Goal: Task Accomplishment & Management: Use online tool/utility

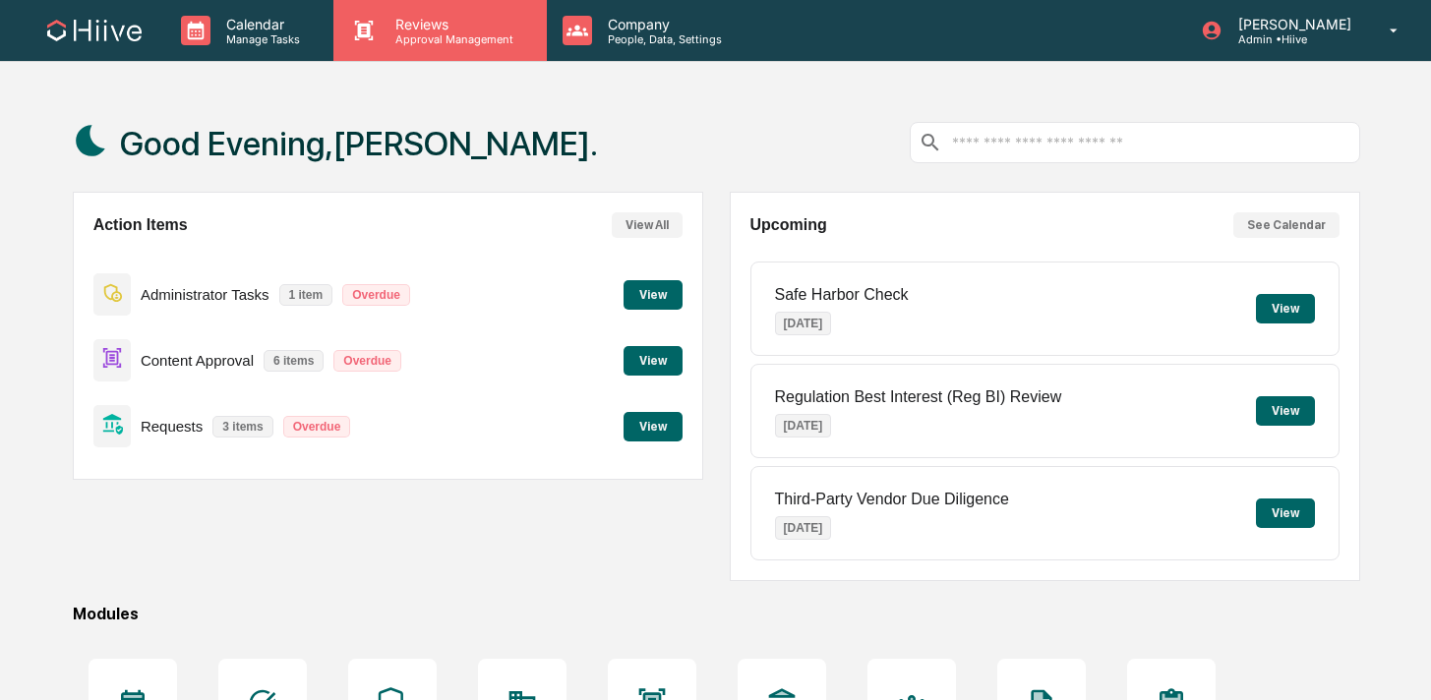
click at [373, 37] on icon at bounding box center [364, 31] width 19 height 20
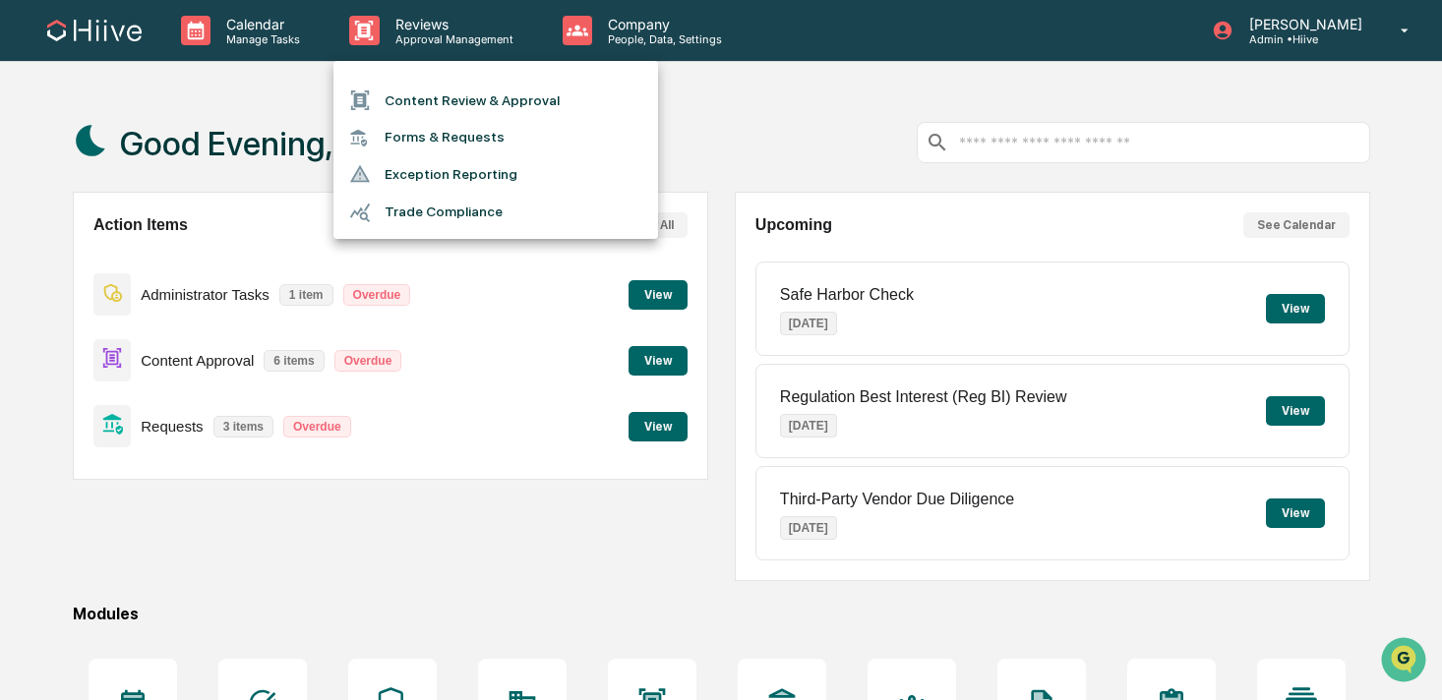
click at [378, 87] on li "Content Review & Approval" at bounding box center [495, 100] width 324 height 37
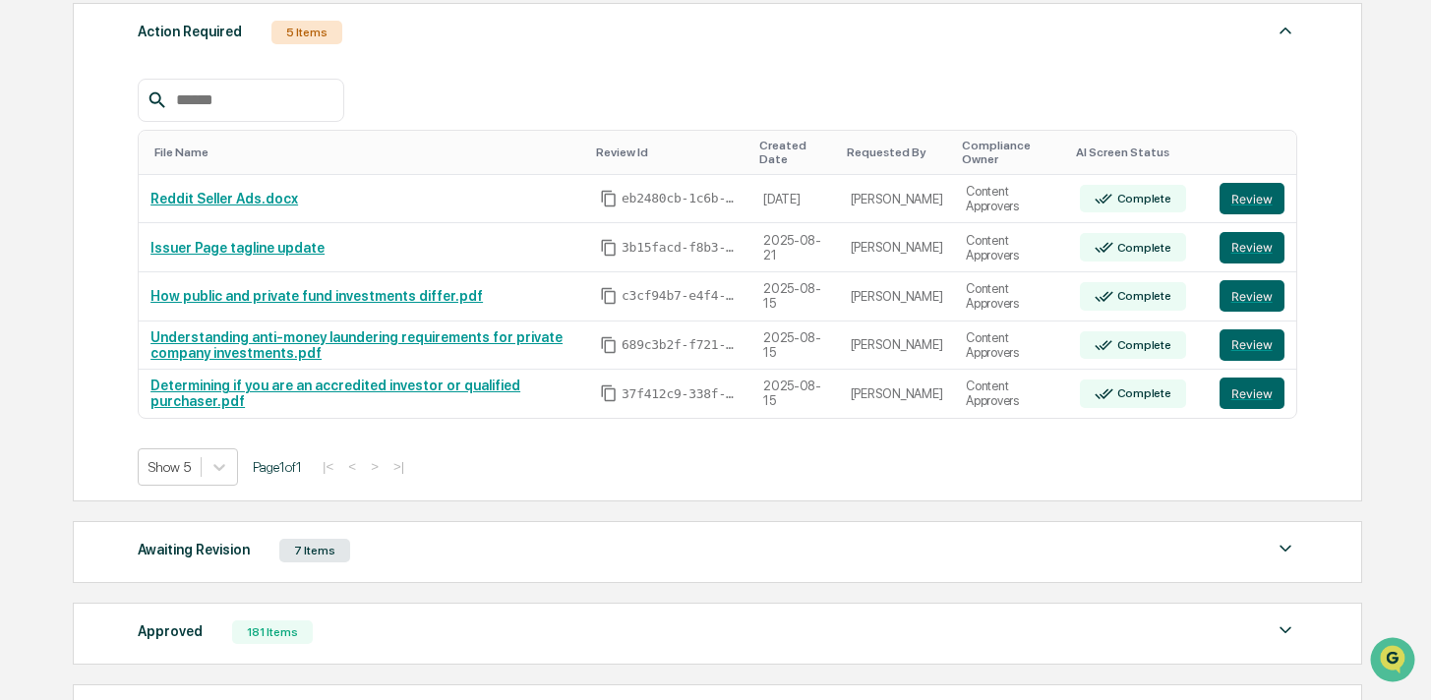
scroll to position [301, 0]
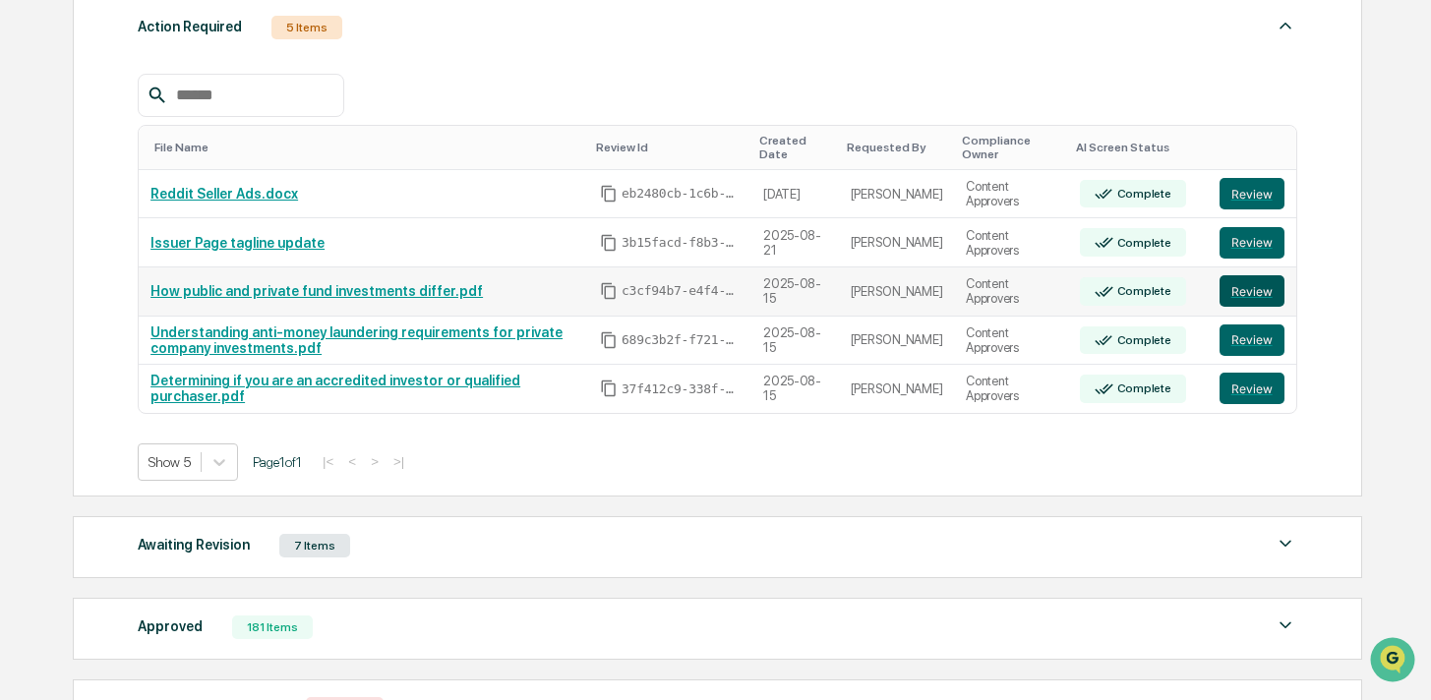
click at [1232, 296] on button "Review" at bounding box center [1251, 290] width 65 height 31
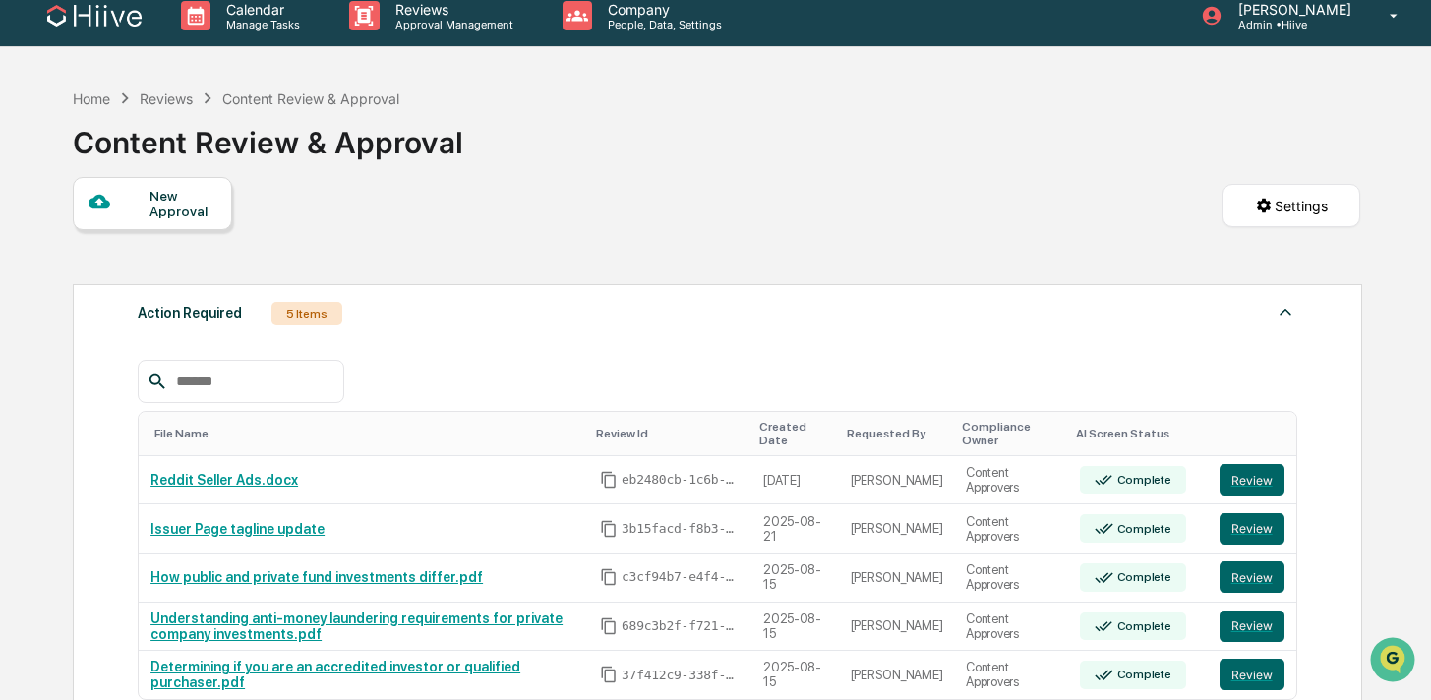
scroll to position [0, 0]
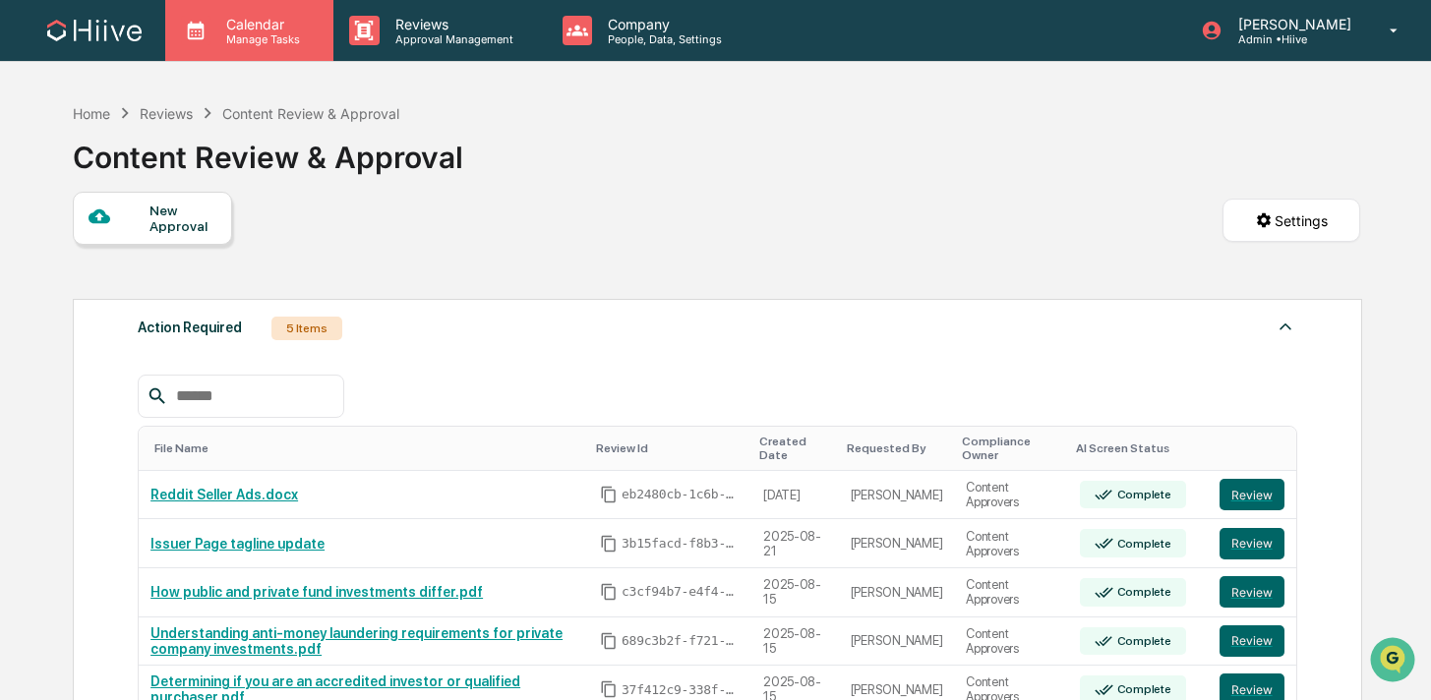
click at [280, 53] on div "Calendar Manage Tasks" at bounding box center [249, 30] width 168 height 61
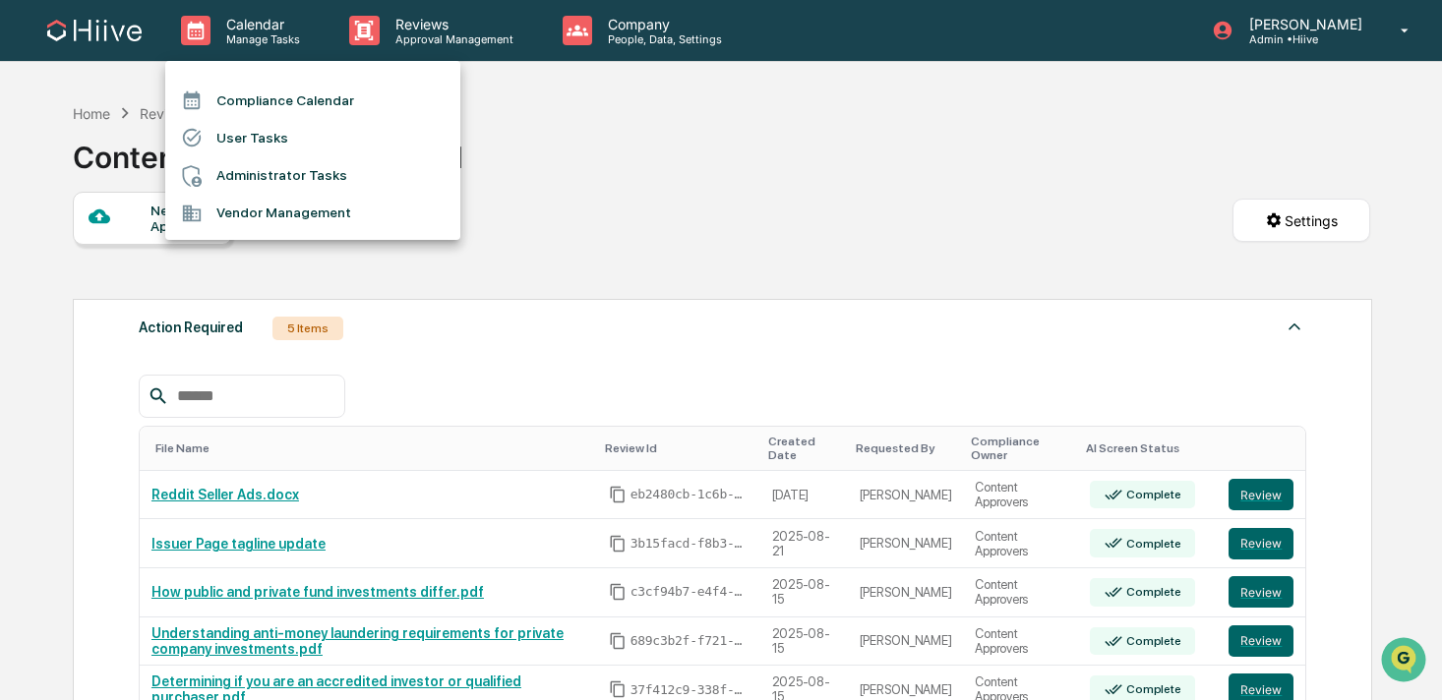
click at [377, 48] on div at bounding box center [721, 350] width 1442 height 700
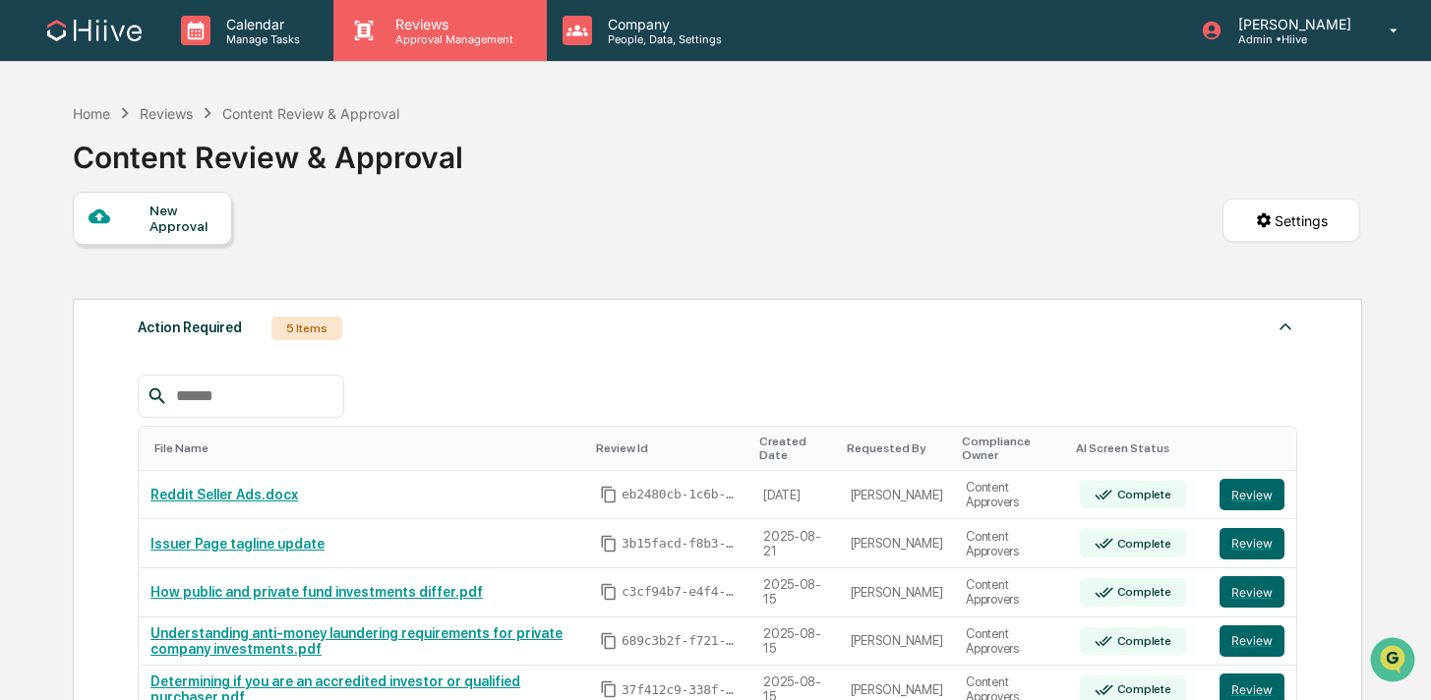
click at [375, 34] on icon at bounding box center [363, 30] width 29 height 29
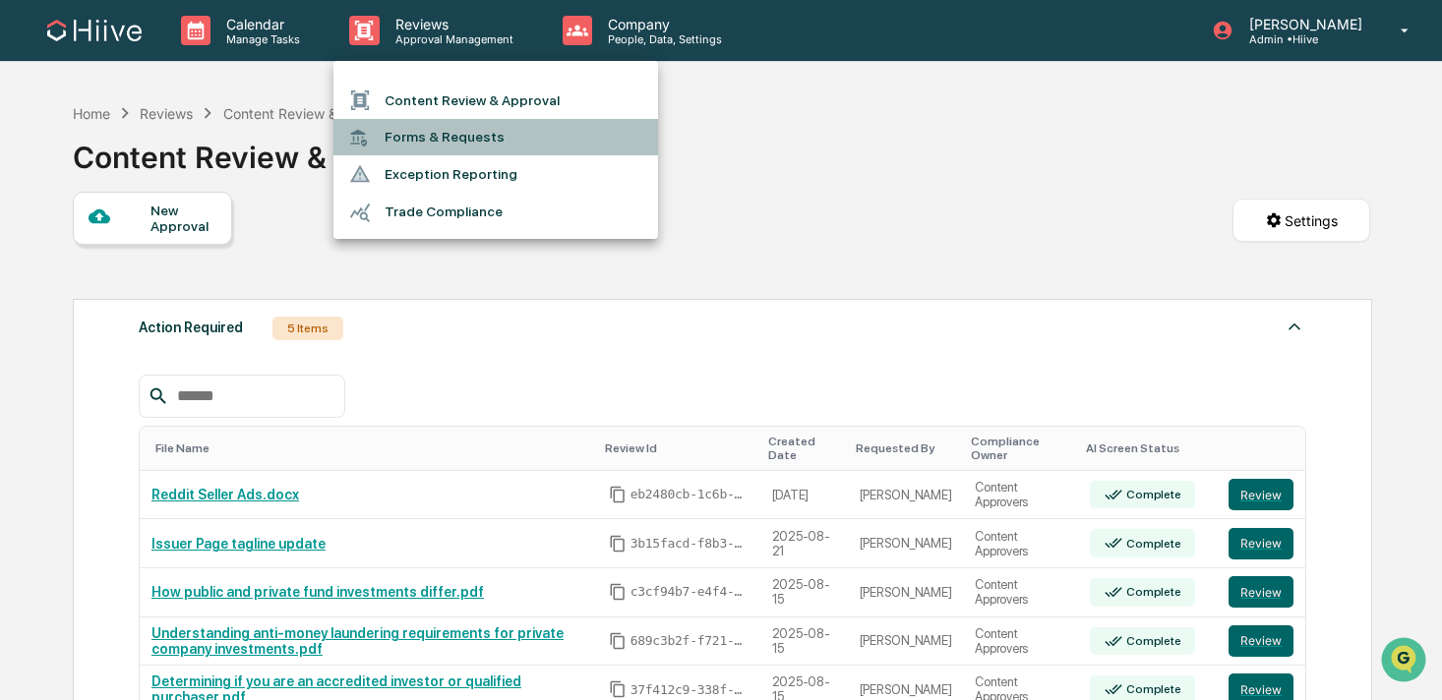
click at [404, 138] on li "Forms & Requests" at bounding box center [495, 137] width 324 height 36
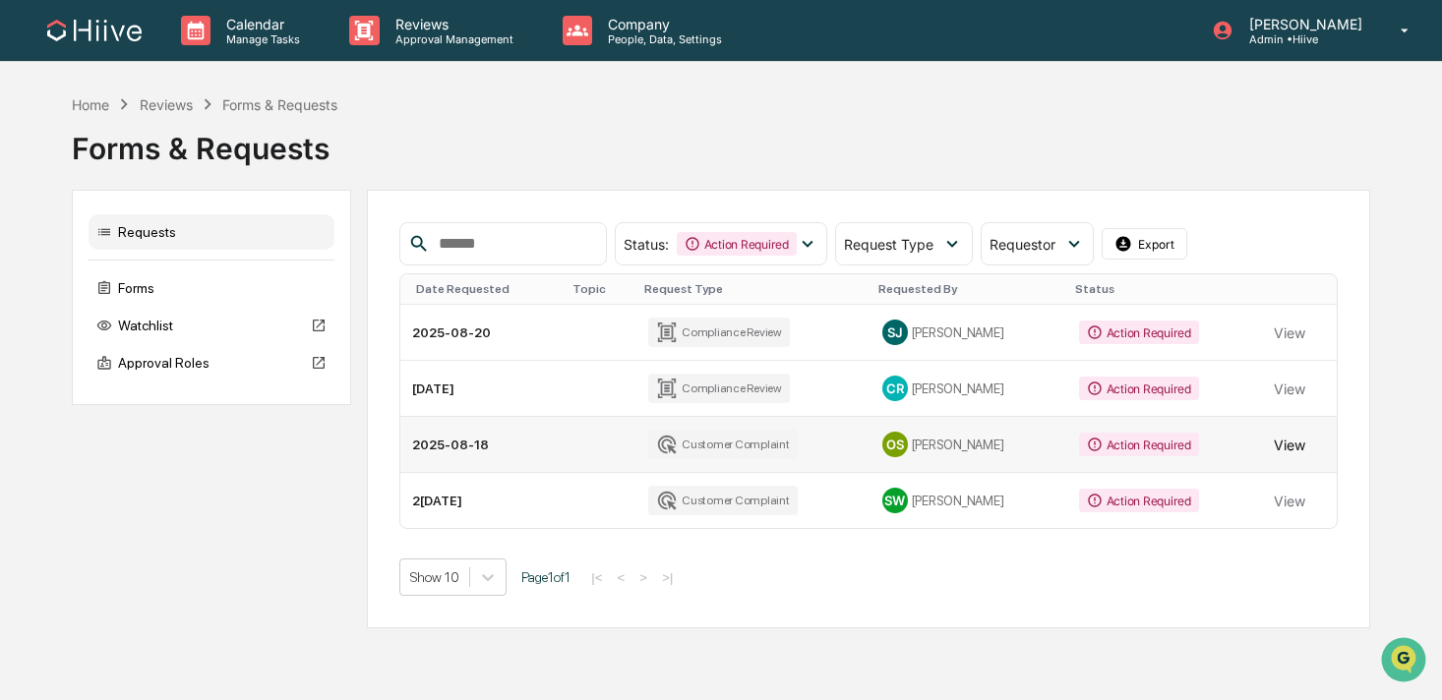
click at [1287, 449] on button "View" at bounding box center [1288, 444] width 31 height 39
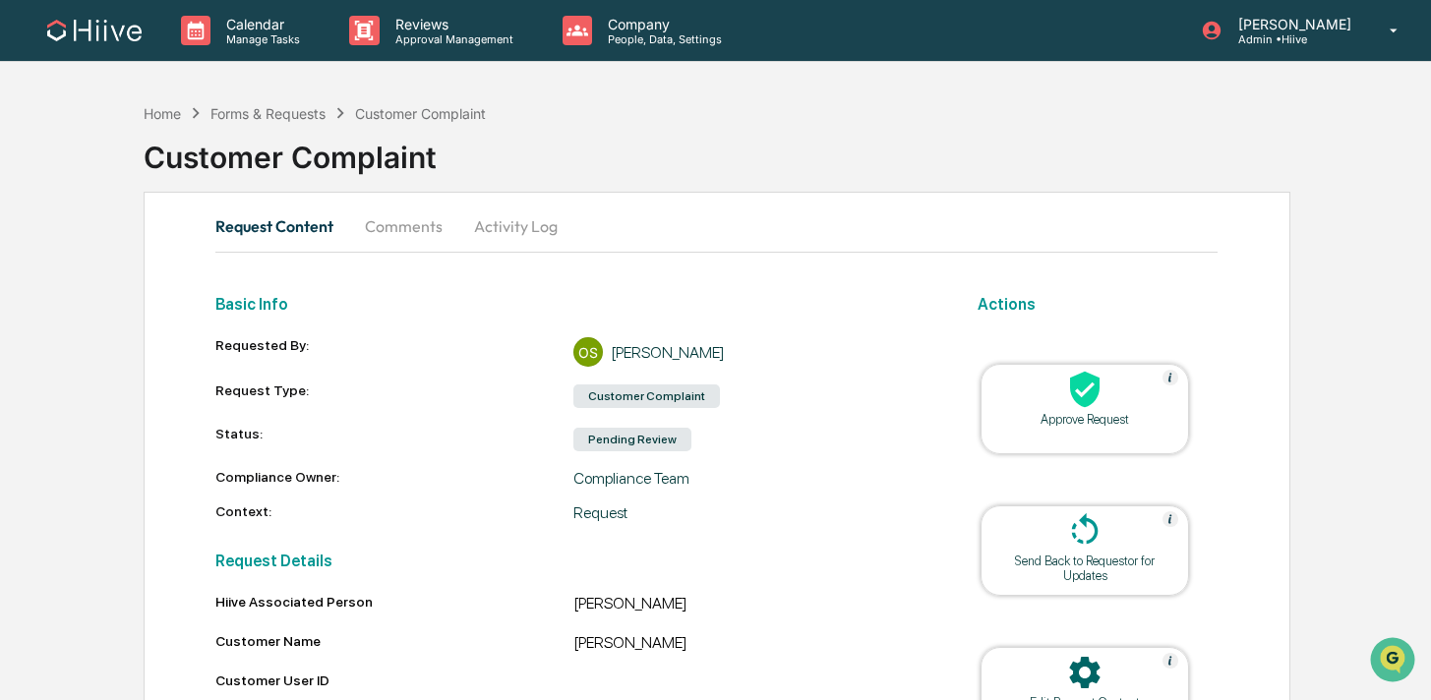
click at [429, 234] on button "Comments" at bounding box center [403, 226] width 109 height 47
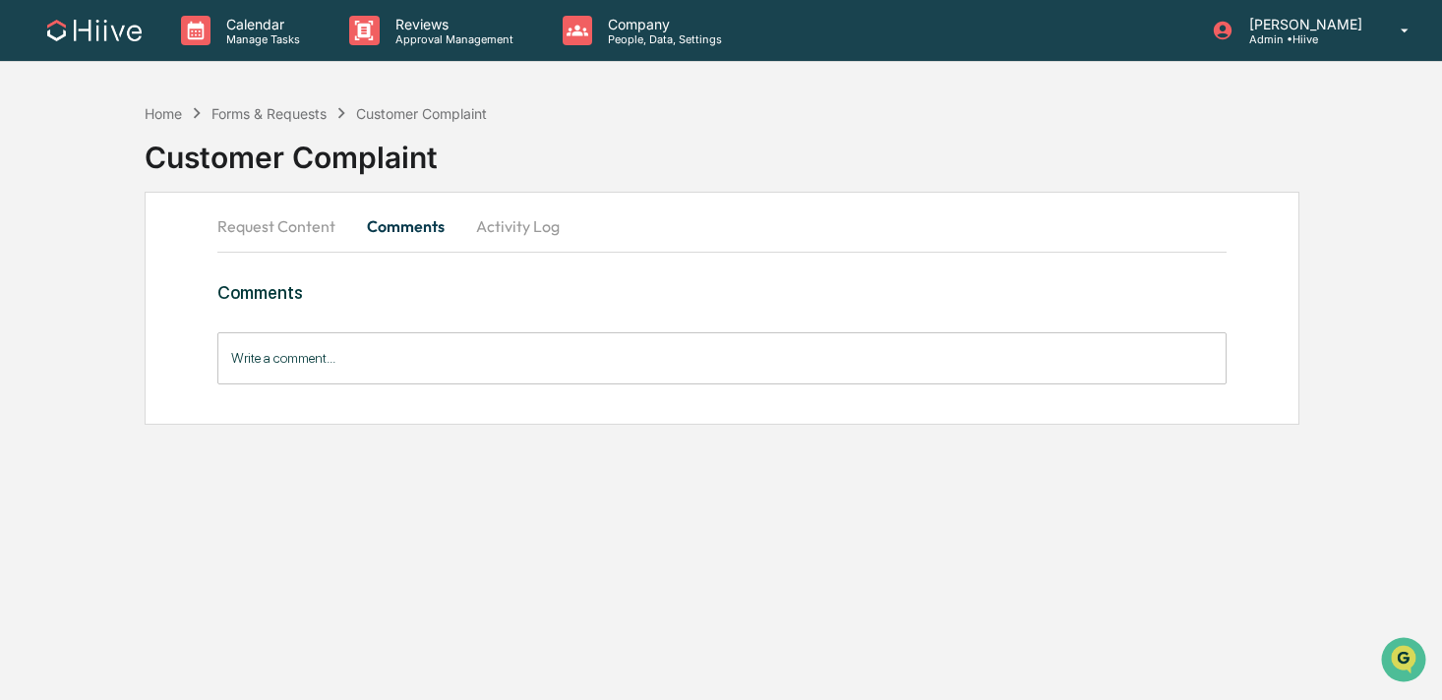
click at [311, 226] on button "Request Content" at bounding box center [284, 226] width 134 height 47
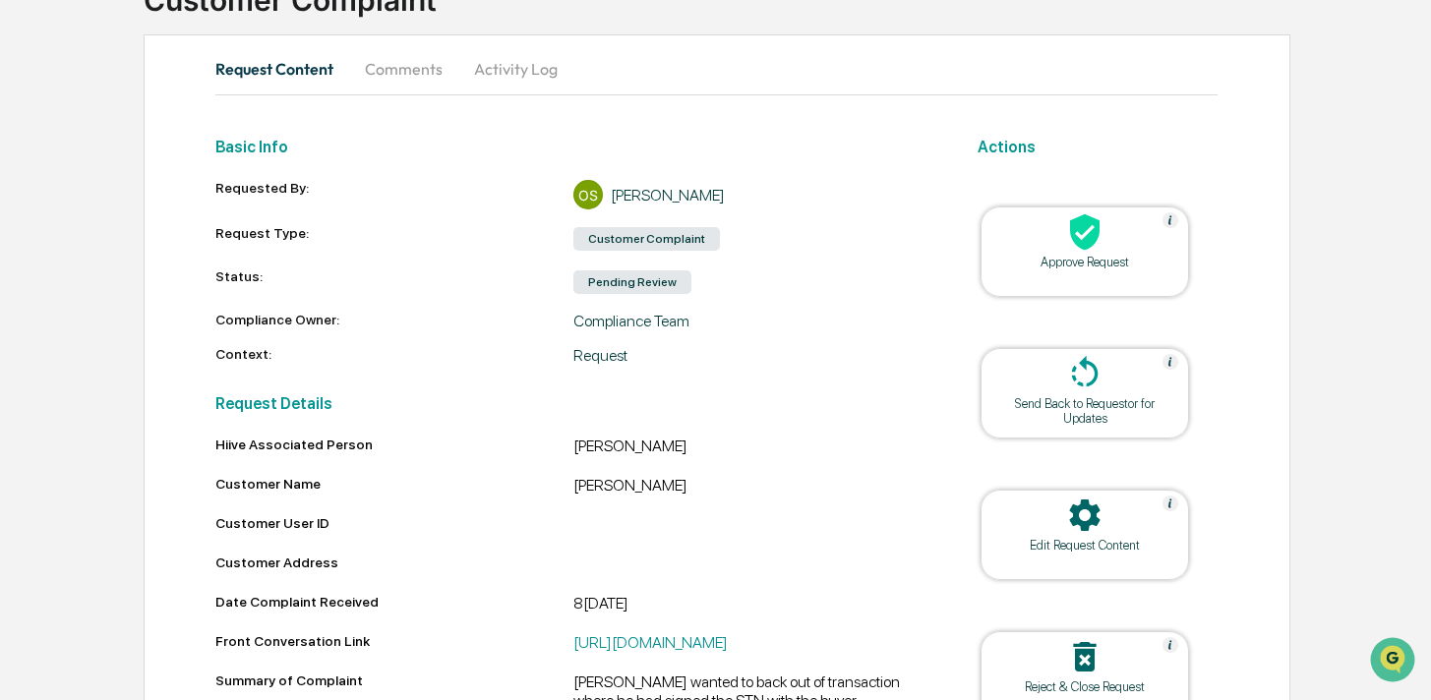
scroll to position [162, 0]
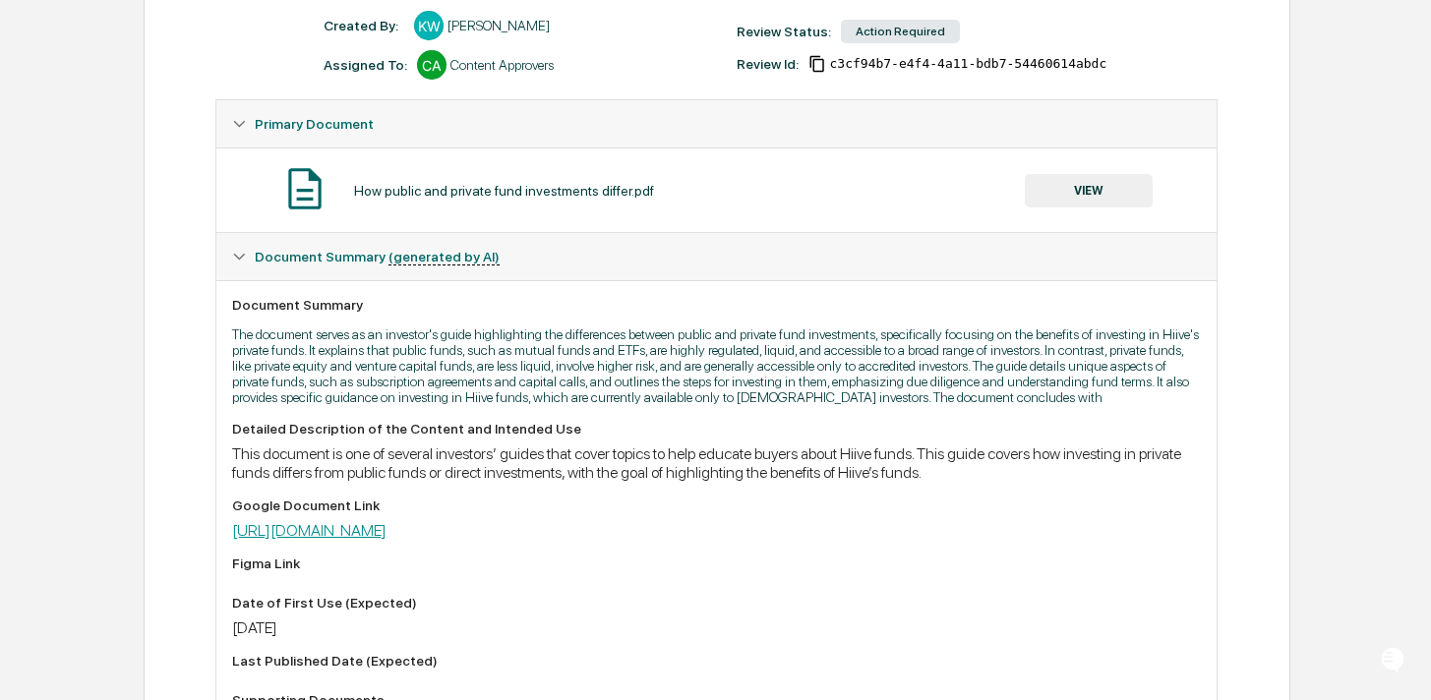
click at [386, 540] on link "[URL][DOMAIN_NAME]" at bounding box center [309, 530] width 154 height 19
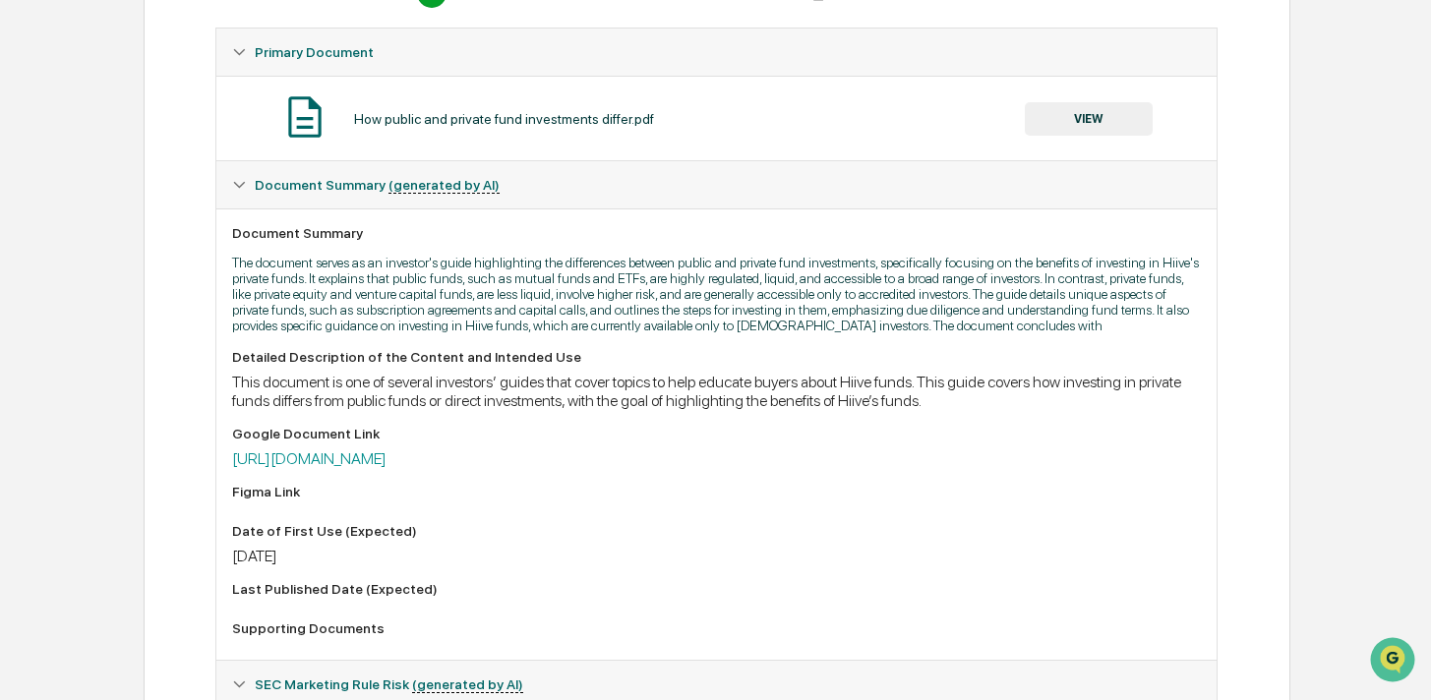
scroll to position [474, 0]
